Goal: Task Accomplishment & Management: Use online tool/utility

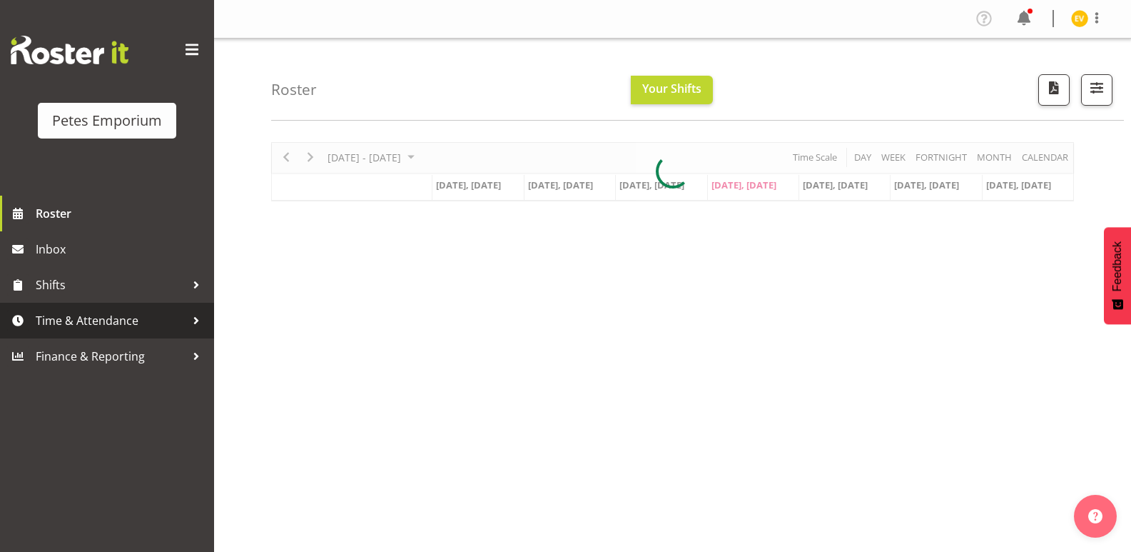
click at [83, 323] on span "Time & Attendance" at bounding box center [111, 320] width 150 height 21
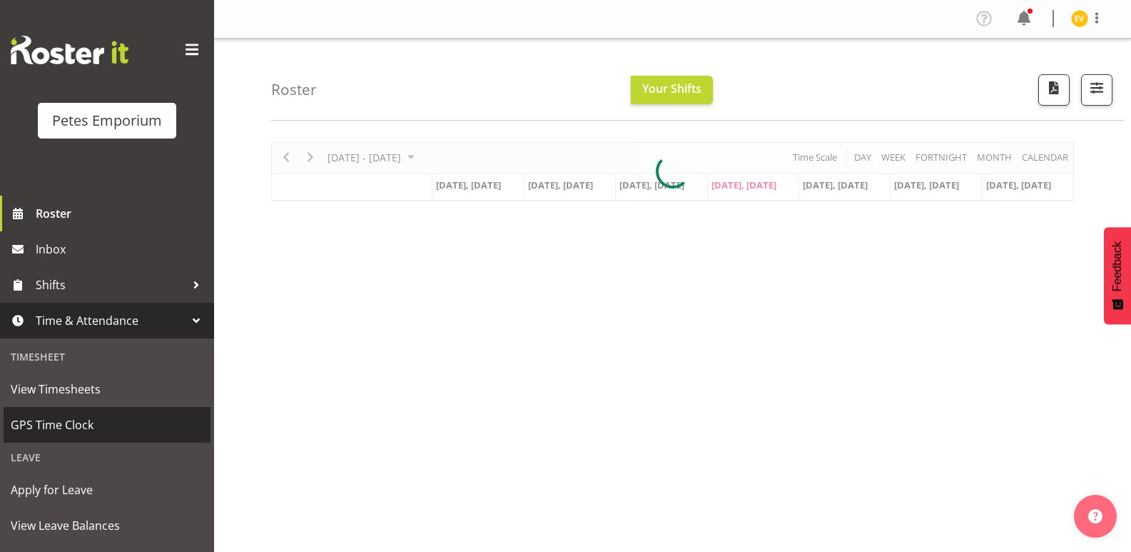
click at [86, 432] on span "GPS Time Clock" at bounding box center [107, 424] width 193 height 21
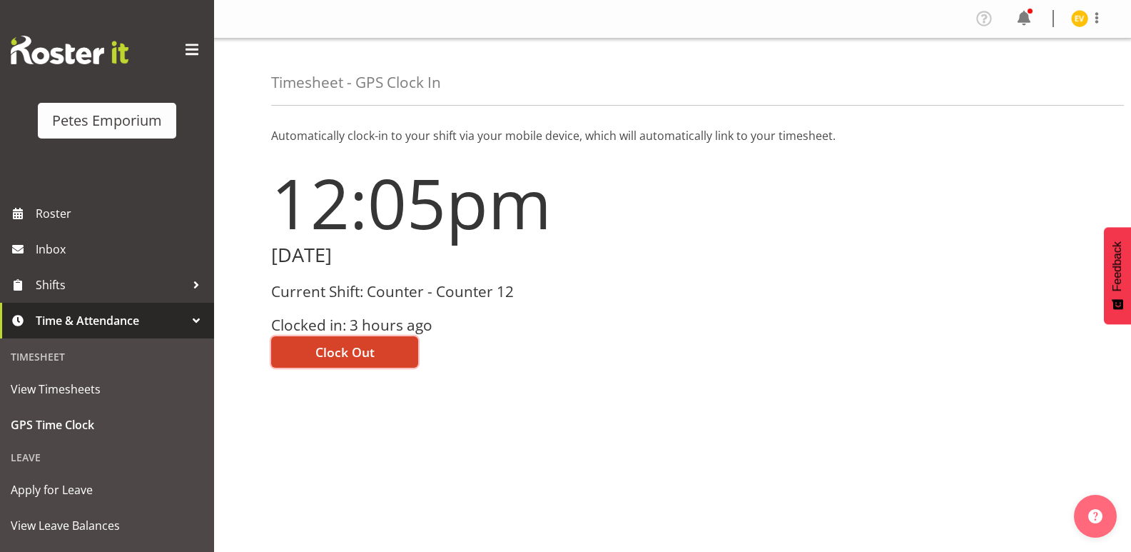
click at [337, 353] on span "Clock Out" at bounding box center [344, 352] width 59 height 19
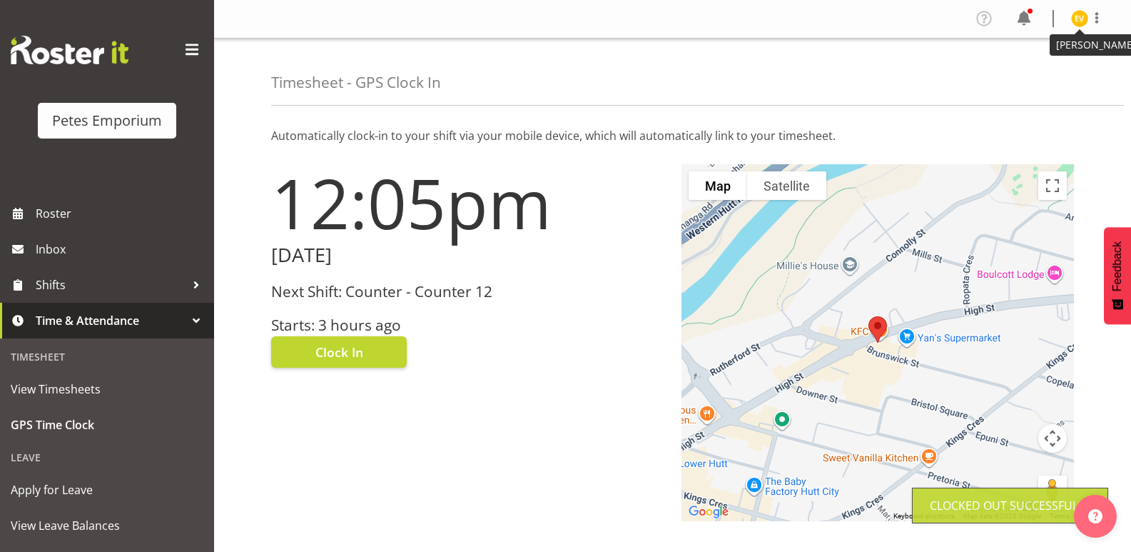
click at [1079, 19] on img at bounding box center [1079, 18] width 17 height 17
click at [1058, 72] on link "Log Out" at bounding box center [1036, 75] width 137 height 26
